Goal: Information Seeking & Learning: Learn about a topic

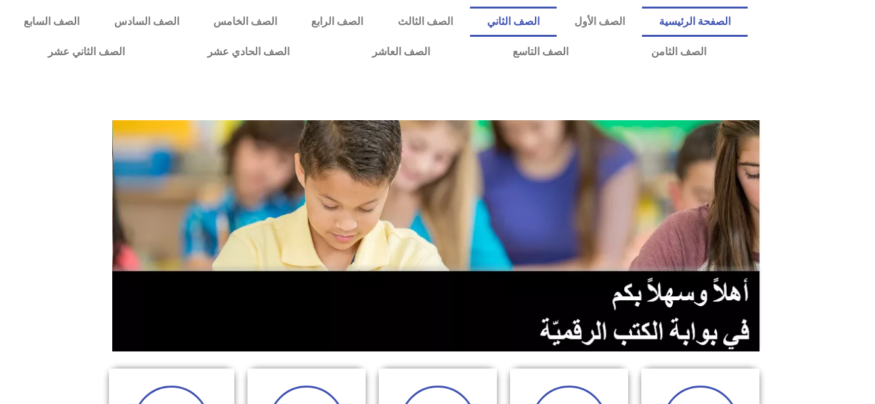
click at [557, 19] on link "الصف الثاني" at bounding box center [513, 22] width 87 height 30
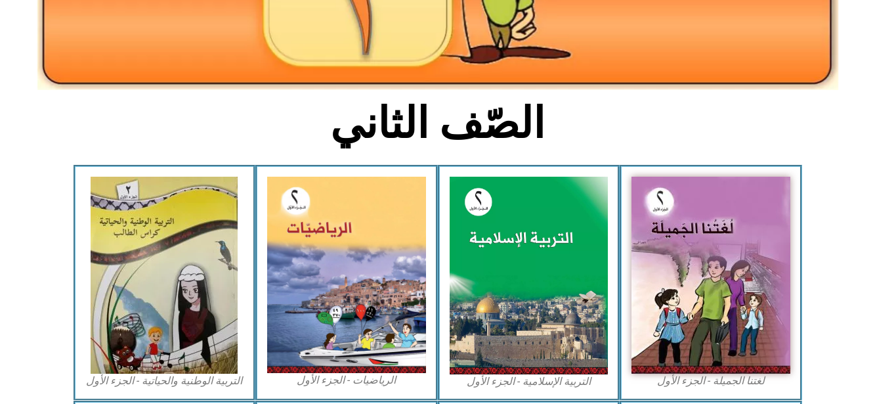
scroll to position [254, 0]
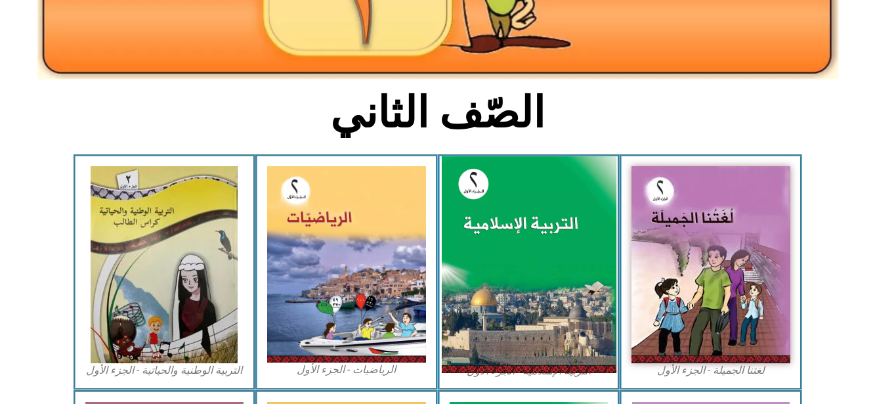
click at [544, 286] on img at bounding box center [528, 264] width 175 height 217
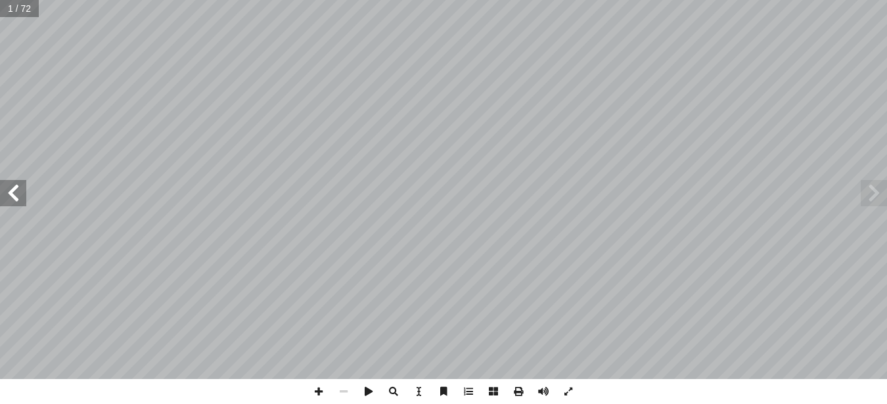
click at [17, 199] on span at bounding box center [13, 193] width 26 height 26
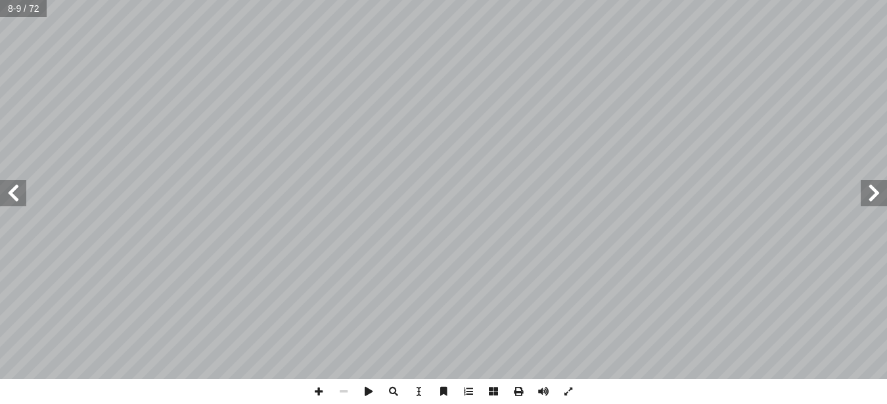
click at [17, 199] on span at bounding box center [13, 193] width 26 height 26
click at [873, 191] on span at bounding box center [873, 193] width 26 height 26
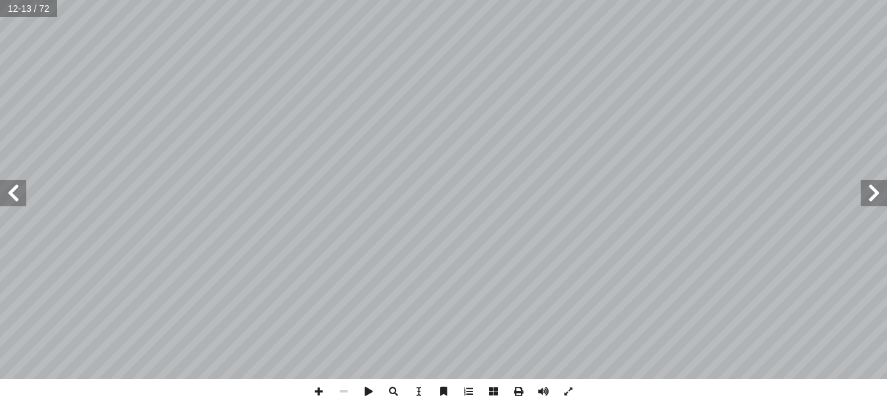
click at [17, 192] on span at bounding box center [13, 193] width 26 height 26
click at [14, 195] on span at bounding box center [13, 193] width 26 height 26
click at [12, 194] on span at bounding box center [13, 193] width 26 height 26
click at [12, 192] on span at bounding box center [13, 193] width 26 height 26
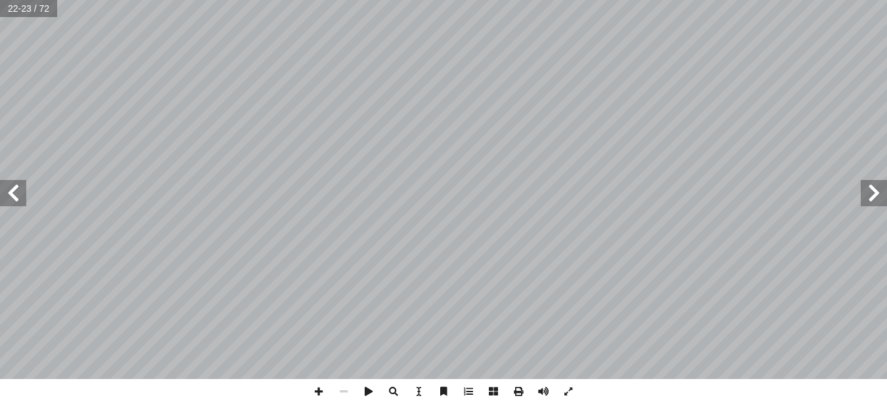
click at [872, 206] on span at bounding box center [873, 193] width 26 height 26
click at [21, 192] on span at bounding box center [13, 193] width 26 height 26
